Goal: Ask a question

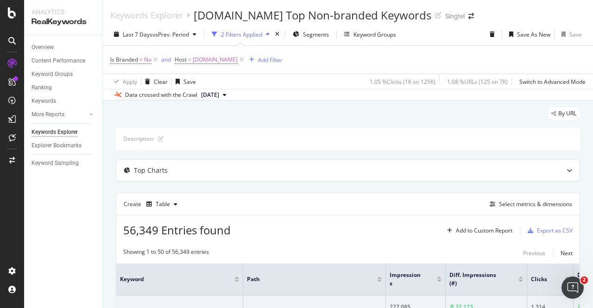
scroll to position [417, 0]
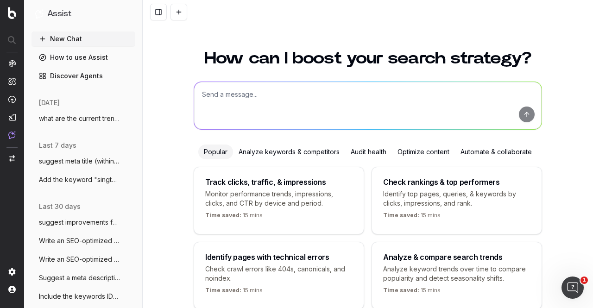
scroll to position [43, 0]
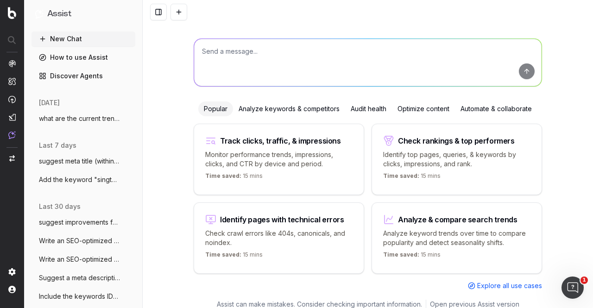
click at [381, 69] on textarea at bounding box center [367, 62] width 347 height 47
